Goal: Complete application form: Complete application form

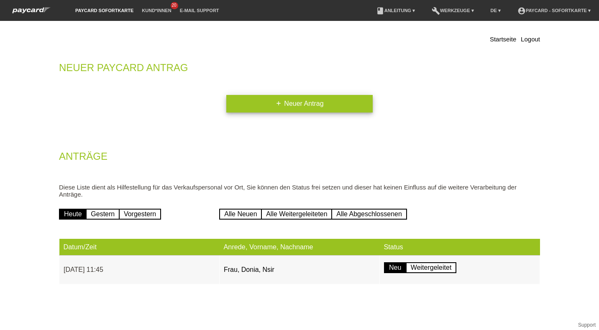
click at [246, 107] on link "add Neuer Antrag" at bounding box center [299, 104] width 146 height 18
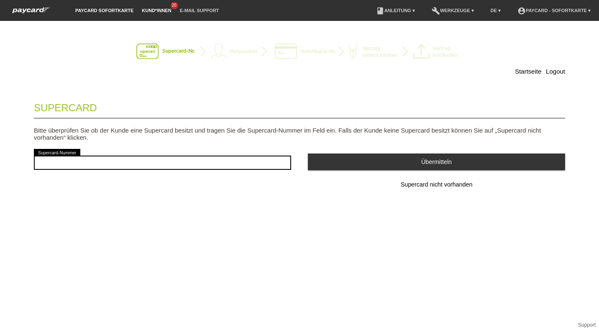
click at [151, 10] on link "Kund*innen" at bounding box center [157, 10] width 38 height 5
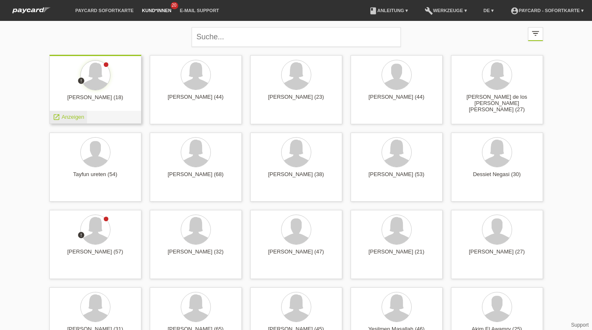
click at [74, 115] on span "Anzeigen" at bounding box center [72, 117] width 23 height 6
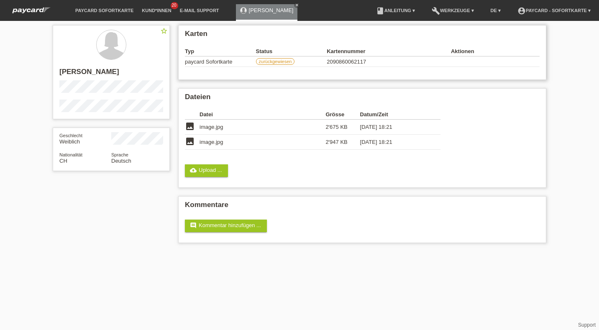
click at [279, 61] on label "zurückgewiesen" at bounding box center [275, 61] width 39 height 7
click at [269, 63] on label "zurückgewiesen" at bounding box center [275, 61] width 39 height 7
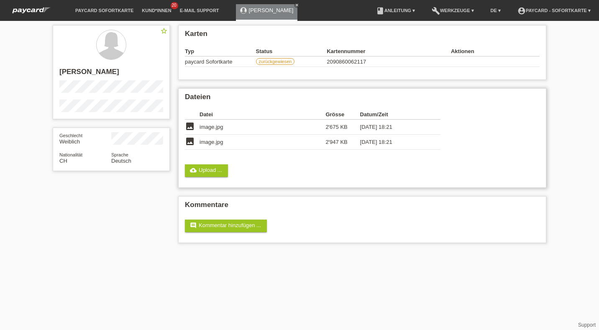
drag, startPoint x: 269, startPoint y: 63, endPoint x: 264, endPoint y: 103, distance: 40.4
click at [264, 103] on h2 "Dateien" at bounding box center [362, 99] width 355 height 13
click at [173, 8] on span "20" at bounding box center [175, 5] width 8 height 7
click at [166, 8] on link "Kund*innen" at bounding box center [157, 10] width 38 height 5
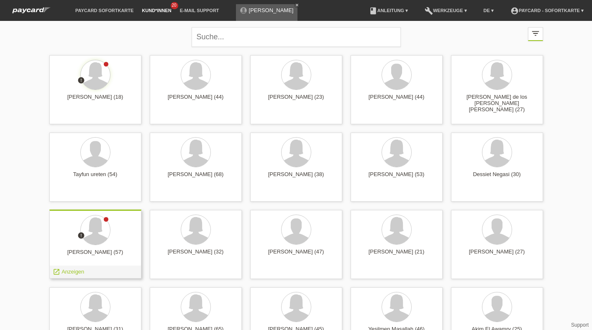
click at [116, 271] on div "launch Anzeigen" at bounding box center [95, 272] width 91 height 13
click at [43, 8] on img at bounding box center [31, 10] width 46 height 9
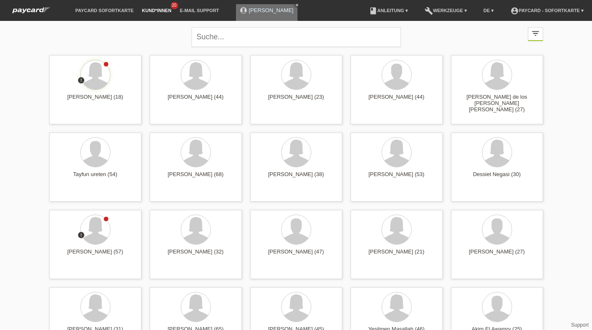
click at [295, 5] on icon "close" at bounding box center [297, 5] width 4 height 4
click at [520, 8] on li "account_circle paycard - Sofortkarte ▾" at bounding box center [547, 10] width 82 height 21
click at [556, 13] on li "account_circle paycard - Sofortkarte ▾" at bounding box center [547, 10] width 82 height 21
click at [563, 9] on link "account_circle paycard - Sofortkarte ▾" at bounding box center [547, 10] width 82 height 5
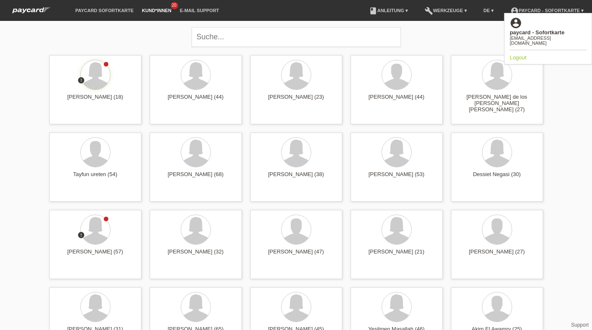
click at [551, 36] on div "[EMAIL_ADDRESS][DOMAIN_NAME]" at bounding box center [547, 41] width 77 height 10
click at [542, 36] on div "[EMAIL_ADDRESS][DOMAIN_NAME]" at bounding box center [547, 41] width 77 height 10
click at [534, 29] on b "paycard - Sofortkarte" at bounding box center [536, 32] width 55 height 6
click at [511, 20] on icon "account_circle" at bounding box center [515, 23] width 13 height 13
click at [108, 8] on li "paycard Sofortkarte" at bounding box center [104, 10] width 67 height 21
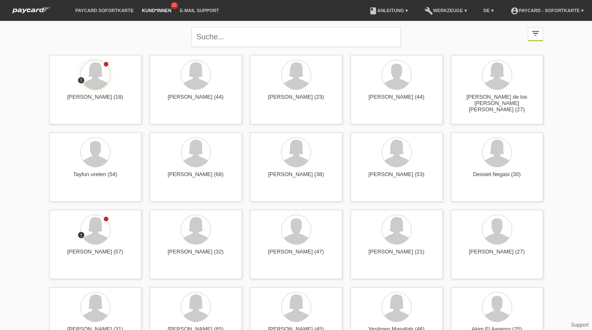
click at [107, 14] on li "paycard Sofortkarte" at bounding box center [104, 10] width 67 height 21
click at [199, 10] on link "E-Mail Support" at bounding box center [200, 10] width 48 height 5
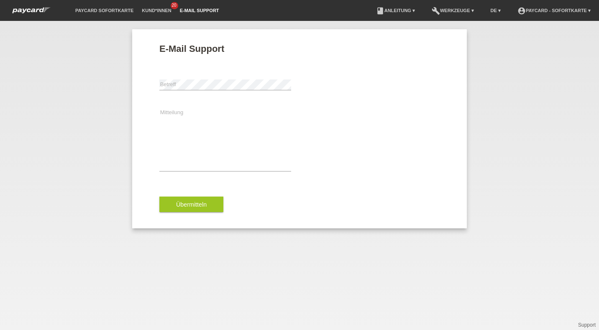
click at [98, 17] on li "paycard Sofortkarte" at bounding box center [104, 10] width 67 height 21
click at [91, 11] on link "paycard Sofortkarte" at bounding box center [104, 10] width 67 height 5
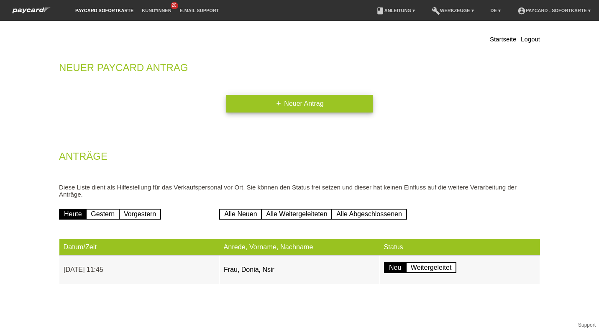
click at [256, 98] on link "add Neuer Antrag" at bounding box center [299, 104] width 146 height 18
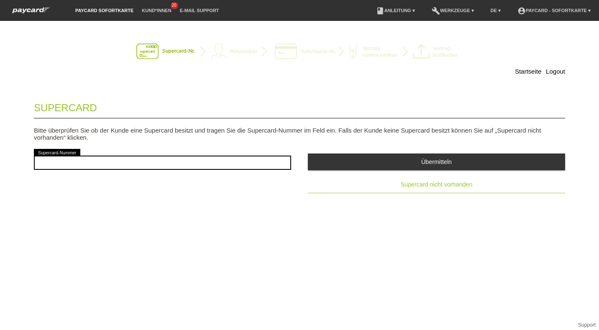
click at [409, 180] on button "Supercard nicht vorhanden" at bounding box center [436, 185] width 257 height 17
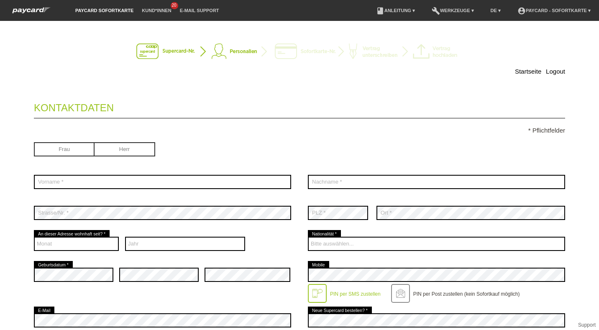
click at [61, 159] on div "Frau Herr" at bounding box center [162, 150] width 257 height 33
click at [62, 150] on input "radio" at bounding box center [64, 148] width 61 height 13
radio input "true"
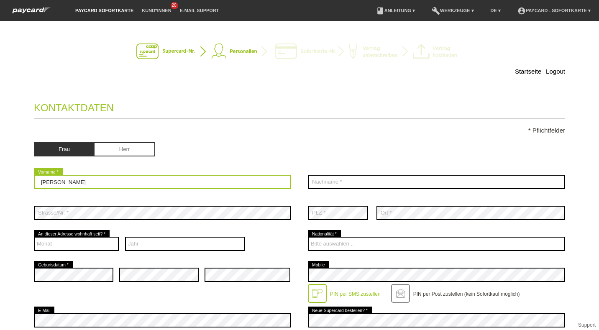
type input "Laura"
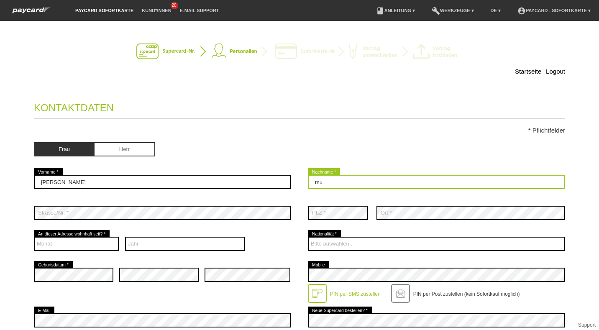
type input "m"
type input "Musliu"
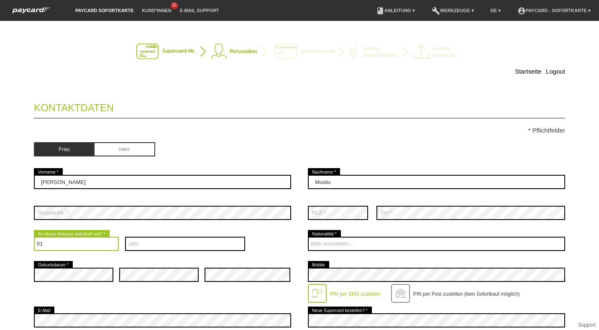
click at [41, 240] on select "Monat 01 02 03 04 05 06 07 08 09 10 11 12" at bounding box center [76, 244] width 85 height 14
select select "03"
click at [34, 237] on select "Monat 01 02 03 04 05 06 07 08 09 10 11 12" at bounding box center [76, 244] width 85 height 14
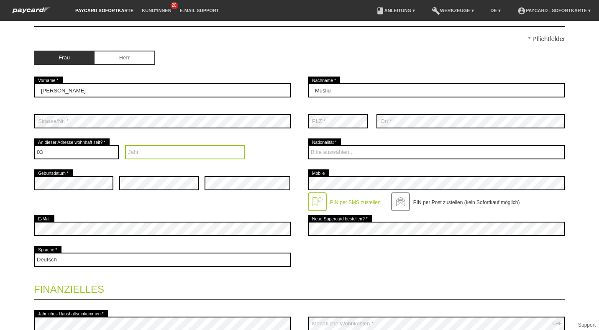
click at [142, 154] on select "Jahr 2025 2024 2023 2022 2021 2020 2019 2018 2017 2016" at bounding box center [185, 152] width 120 height 14
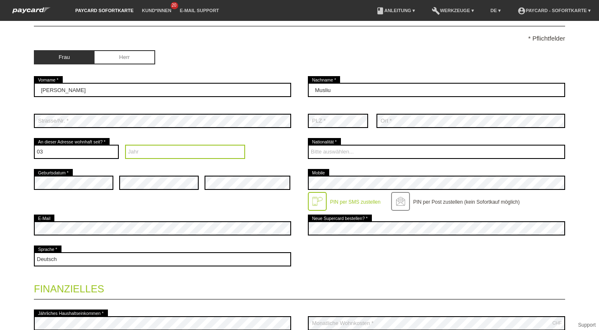
select select "2024"
click at [125, 145] on select "Jahr 2025 2024 2023 2022 2021 2020 2019 2018 2017 2016" at bounding box center [185, 152] width 120 height 14
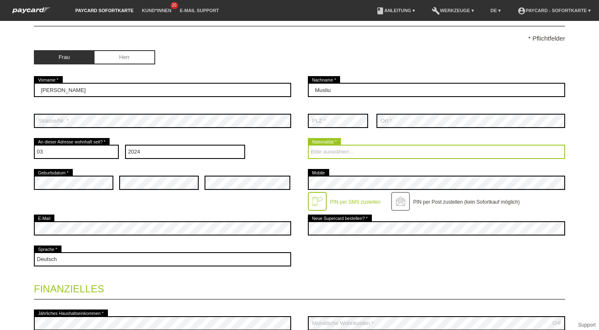
click at [314, 155] on select "Bitte auswählen... Schweiz Deutschland Liechtenstein Österreich ------------ Af…" at bounding box center [436, 152] width 257 height 14
select select "XK"
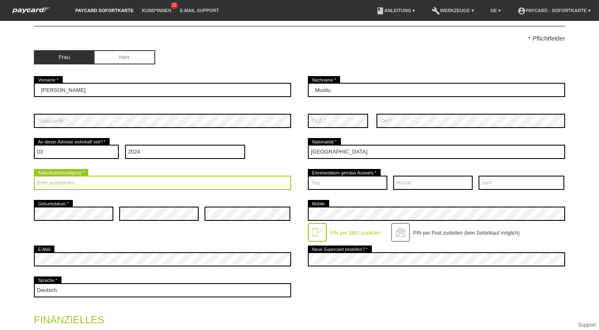
click at [92, 190] on select "Bitte auswählen... C B B - Flüchtlingsstatus Andere" at bounding box center [162, 183] width 257 height 14
select select "C"
click at [34, 176] on select "Bitte auswählen... C B B - Flüchtlingsstatus Andere" at bounding box center [162, 183] width 257 height 14
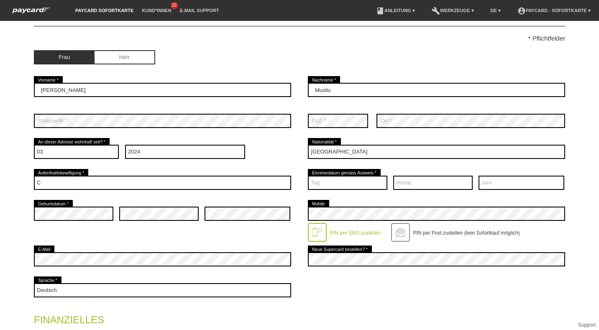
click at [387, 169] on div "Tag 01 02 03 04 05 06 07 08 09" at bounding box center [436, 182] width 257 height 31
click at [364, 184] on select "Tag 01 02 03 04 05 06 07 08 09 10 11 12 13 14 15 16 17" at bounding box center [347, 183] width 79 height 14
select select "14"
click at [308, 176] on select "Tag 01 02 03 04 05 06 07 08 09 10 11 12 13 14 15 16 17" at bounding box center [347, 183] width 79 height 14
select select "04"
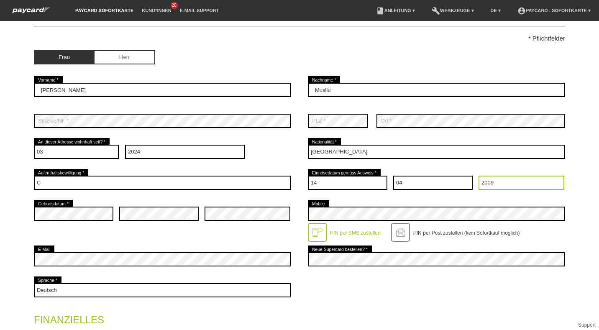
select select "2000"
click at [396, 227] on div at bounding box center [400, 232] width 19 height 19
click at [346, 229] on div "PIN per SMS zustellen" at bounding box center [354, 229] width 54 height 13
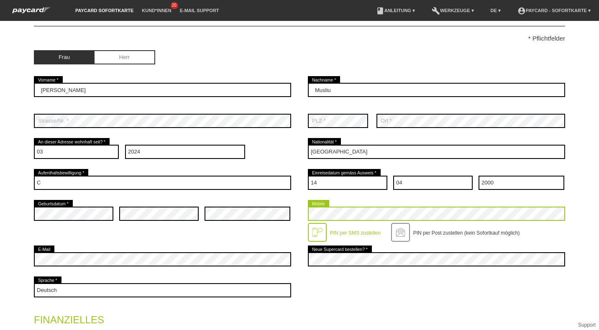
scroll to position [230, 0]
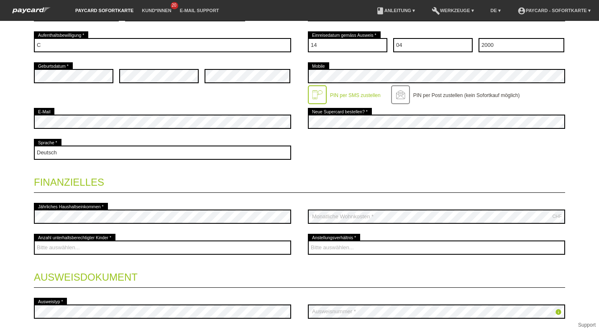
click at [91, 207] on div "error Jährliches Haushaltseinkommen *" at bounding box center [162, 216] width 257 height 31
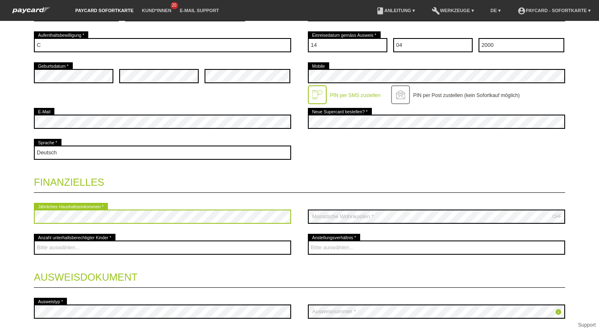
scroll to position [230, 0]
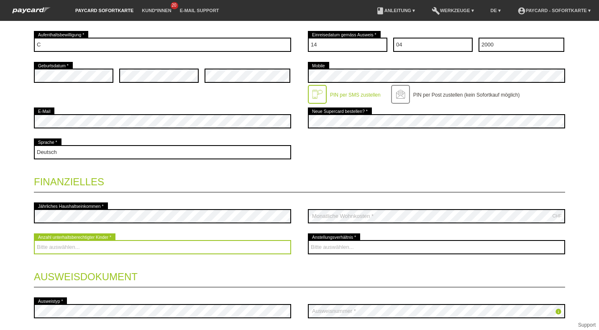
click at [263, 243] on select "Bitte auswählen... 0 1 2 3 4 5 6 7 8 9" at bounding box center [162, 247] width 257 height 14
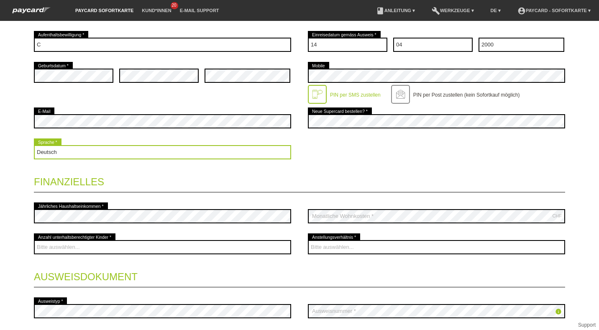
click at [211, 159] on select "Deutsch Français Italiano English" at bounding box center [162, 152] width 257 height 14
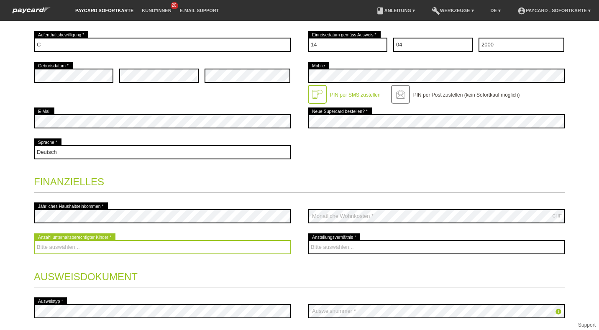
click at [270, 250] on select "Bitte auswählen... 0 1 2 3 4 5 6 7 8 9" at bounding box center [162, 247] width 257 height 14
select select "0"
click at [34, 240] on select "Bitte auswählen... 0 1 2 3 4 5 6 7 8 9" at bounding box center [162, 247] width 257 height 14
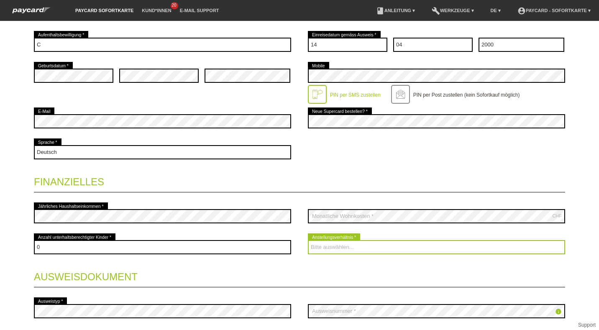
click at [321, 245] on select "Bitte auswählen... Unbefristet Befristet Lehrling/Student Pensioniert Nicht arb…" at bounding box center [436, 247] width 257 height 14
select select "UNLIMITED"
click at [308, 240] on select "Bitte auswählen... Unbefristet Befristet Lehrling/Student Pensioniert Nicht arb…" at bounding box center [436, 247] width 257 height 14
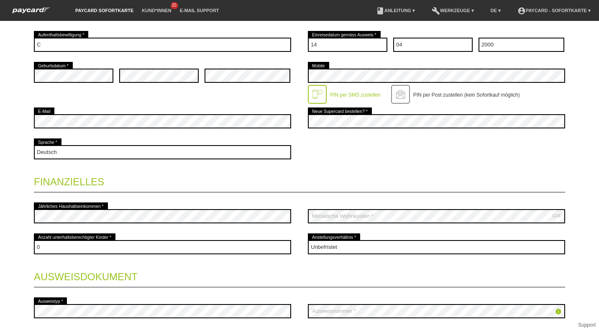
click at [151, 303] on div "error Ausweistyp *" at bounding box center [162, 311] width 257 height 31
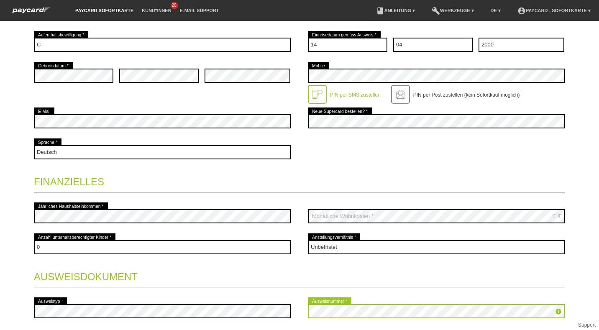
scroll to position [301, 0]
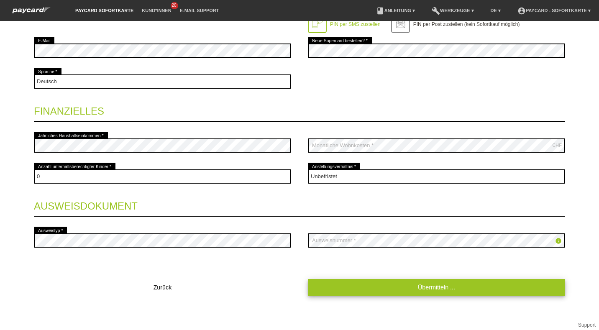
click at [341, 281] on link "Übermitteln ..." at bounding box center [436, 287] width 257 height 16
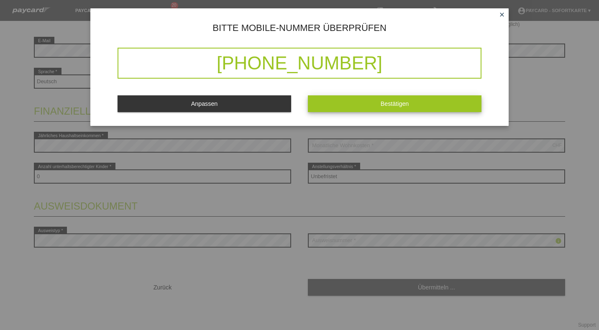
click at [342, 106] on button "Bestätigen" at bounding box center [395, 103] width 174 height 16
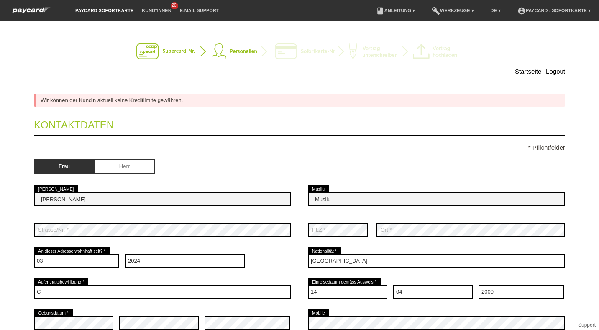
scroll to position [0, 0]
click at [42, 10] on img at bounding box center [31, 10] width 46 height 9
